Goal: Find specific page/section: Find specific page/section

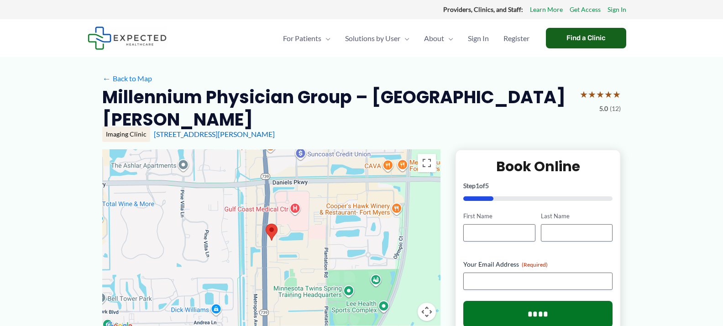
click at [578, 37] on div "Find a Clinic" at bounding box center [586, 38] width 80 height 21
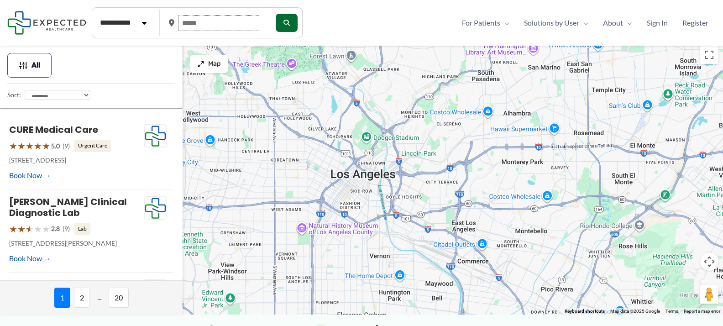
click at [208, 18] on input "text" at bounding box center [218, 23] width 81 height 16
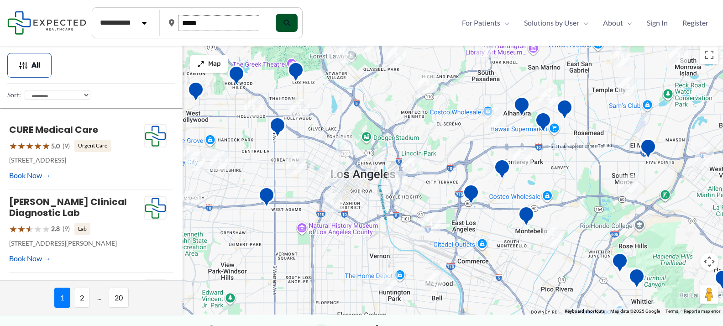
type input "*****"
click at [289, 22] on icon "submit" at bounding box center [286, 23] width 6 height 6
